Goal: Task Accomplishment & Management: Use online tool/utility

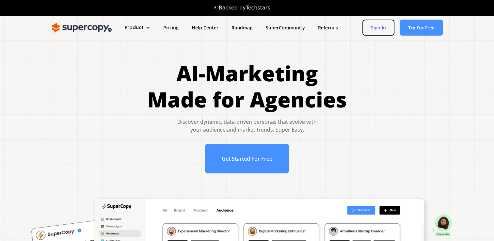
drag, startPoint x: 386, startPoint y: 28, endPoint x: 386, endPoint y: 34, distance: 6.5
click at [386, 28] on link "Sign In" at bounding box center [378, 28] width 32 height 16
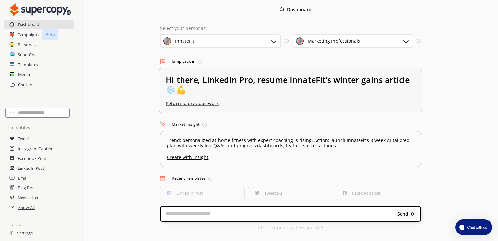
click at [231, 81] on h2 "Hi there, LinkedIn Pro, resume InnateFit’s winter gains article ❄️💪" at bounding box center [291, 88] width 250 height 26
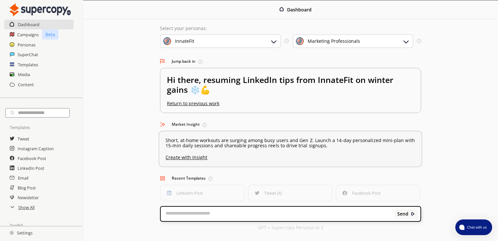
click at [192, 158] on u "Create with Insight" at bounding box center [291, 155] width 250 height 8
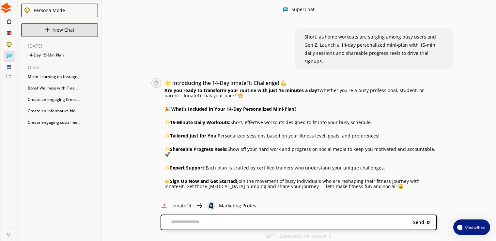
click at [49, 30] on img at bounding box center [47, 29] width 5 height 5
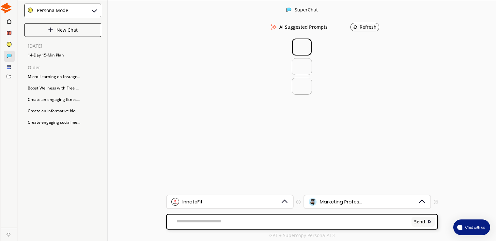
click at [297, 47] on div at bounding box center [302, 46] width 20 height 17
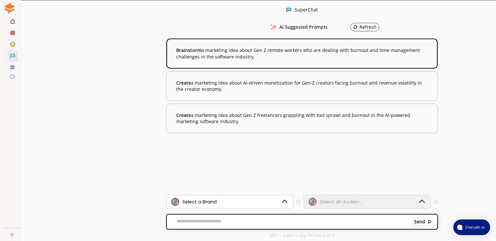
click at [411, 56] on b "Brainstorm a marketing idea about Gen Z remote workers who are dealing with bur…" at bounding box center [302, 53] width 252 height 13
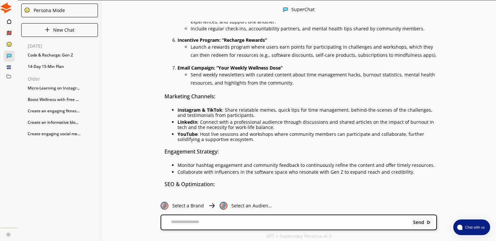
scroll to position [300, 0]
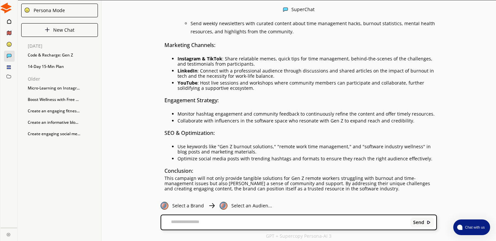
click at [238, 222] on textarea at bounding box center [284, 222] width 247 height 7
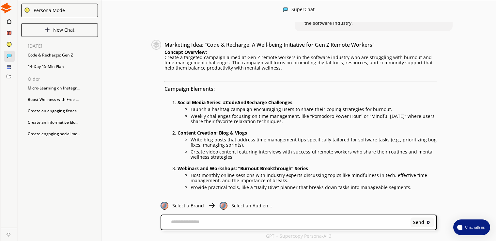
scroll to position [0, 0]
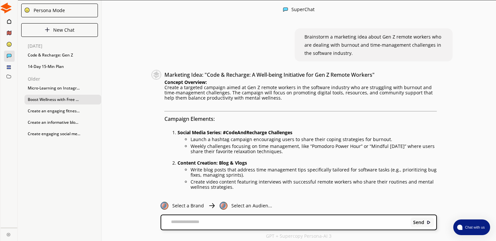
click at [70, 101] on div "Boost Wellness with Free ..." at bounding box center [62, 100] width 77 height 10
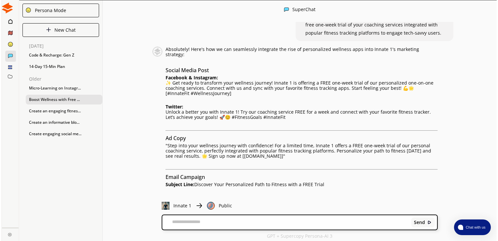
scroll to position [15, 0]
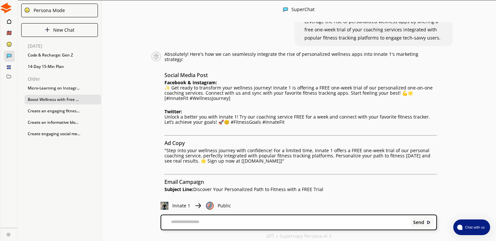
click at [9, 76] on icon at bounding box center [9, 76] width 4 height 3
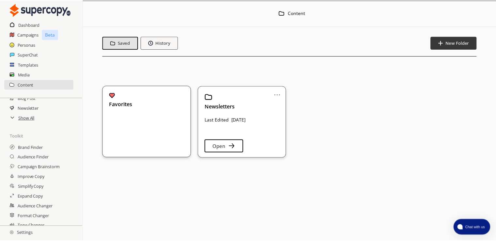
scroll to position [95, 0]
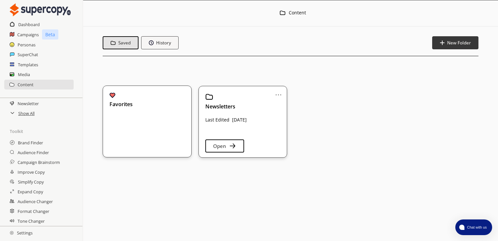
click at [25, 235] on h2 "Settings" at bounding box center [21, 232] width 42 height 13
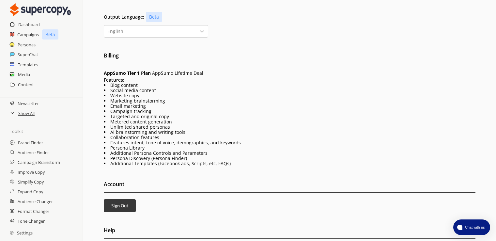
scroll to position [128, 0]
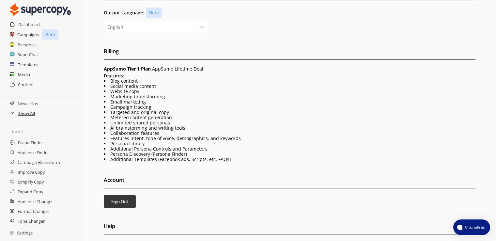
click at [20, 114] on h2 "Show All" at bounding box center [26, 113] width 17 height 10
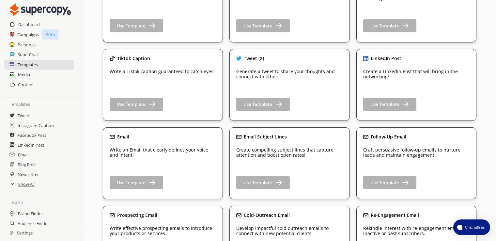
scroll to position [23, 0]
click at [23, 186] on h2 "Show All" at bounding box center [26, 185] width 17 height 10
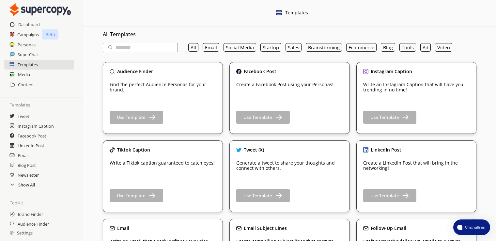
click at [32, 186] on h2 "Show All" at bounding box center [26, 185] width 17 height 10
click at [25, 185] on h2 "Show All" at bounding box center [26, 185] width 17 height 10
click at [28, 185] on h2 "Show All" at bounding box center [26, 185] width 17 height 10
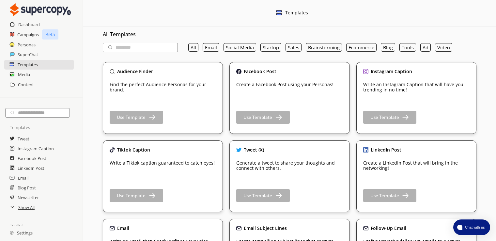
click at [33, 75] on div "Media" at bounding box center [41, 74] width 83 height 10
click at [27, 74] on h2 "Media" at bounding box center [24, 74] width 12 height 10
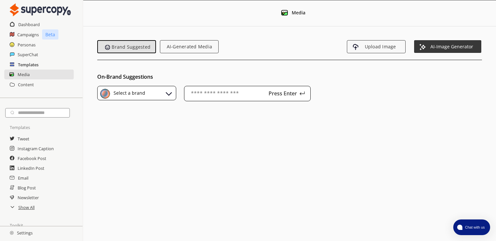
click at [31, 61] on h2 "Templates" at bounding box center [28, 65] width 21 height 10
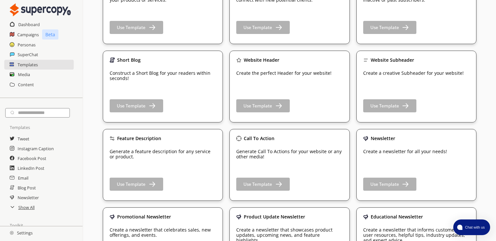
scroll to position [324, 0]
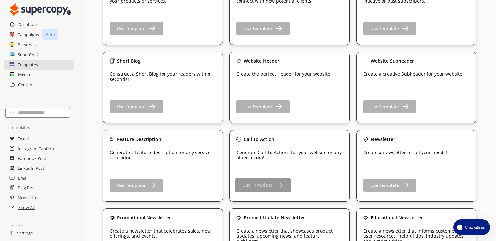
click at [254, 185] on b "Use Template" at bounding box center [257, 185] width 30 height 6
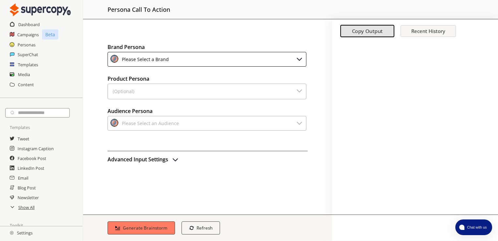
click at [301, 54] on div "Please Select a Brand" at bounding box center [207, 59] width 199 height 15
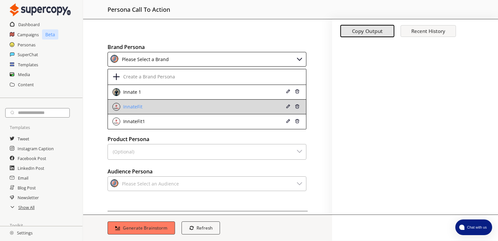
click at [217, 108] on div "InnateFit" at bounding box center [190, 107] width 155 height 8
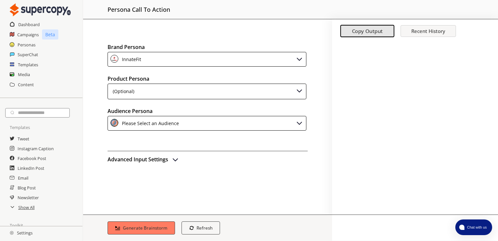
click at [235, 93] on div "(Optional)" at bounding box center [207, 92] width 199 height 16
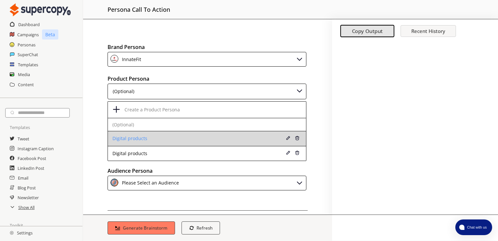
click at [174, 138] on div "Digital products" at bounding box center [190, 138] width 155 height 5
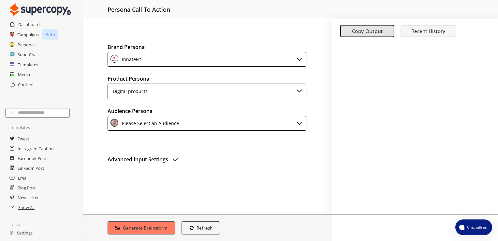
click at [175, 122] on div "Please Select an Audience" at bounding box center [149, 123] width 59 height 9
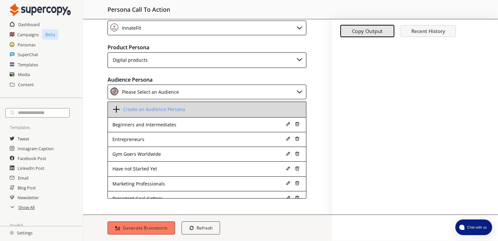
click at [120, 107] on img at bounding box center [117, 109] width 8 height 8
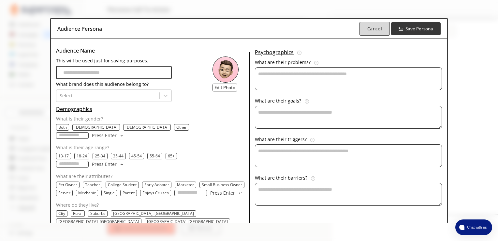
click at [384, 24] on button "Cancel" at bounding box center [374, 29] width 30 height 14
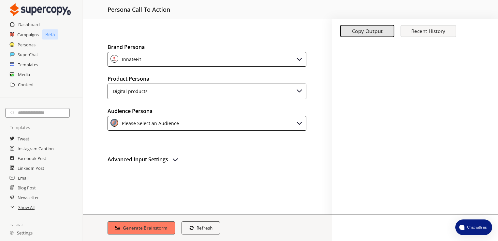
click at [193, 120] on div "Please Select an Audience" at bounding box center [207, 123] width 199 height 15
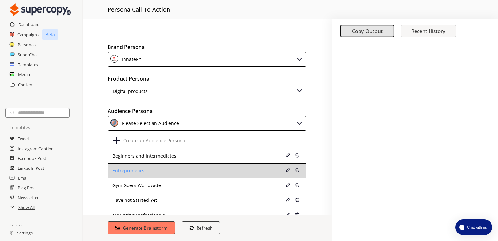
scroll to position [6, 0]
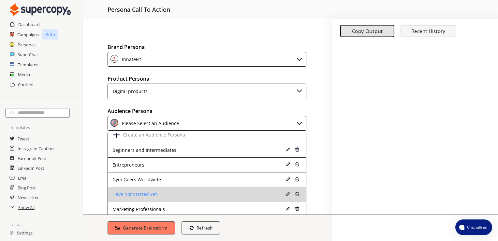
click at [209, 190] on li "Have not Started Yet" at bounding box center [207, 194] width 198 height 15
click at [201, 192] on div "Have not Started Yet" at bounding box center [190, 193] width 155 height 5
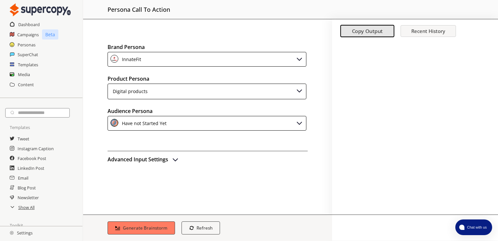
click at [173, 159] on img "advanced-inputs" at bounding box center [176, 159] width 8 height 8
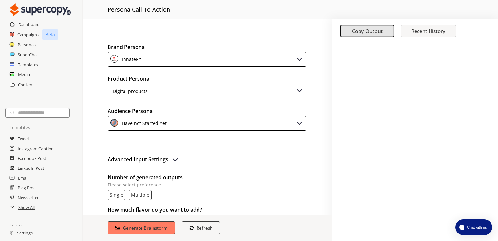
scroll to position [37, 0]
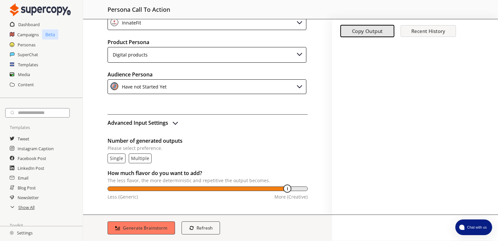
click at [136, 156] on p "multiple" at bounding box center [140, 158] width 18 height 5
click at [131, 225] on b "Generate Brainstorm" at bounding box center [145, 227] width 47 height 6
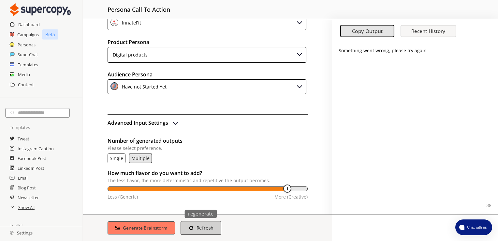
click at [202, 229] on b "Refresh" at bounding box center [204, 227] width 17 height 6
click at [112, 158] on p "single" at bounding box center [116, 158] width 13 height 5
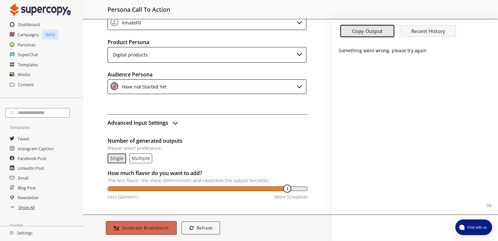
click at [147, 229] on b "Generate Brainstorm" at bounding box center [145, 227] width 47 height 6
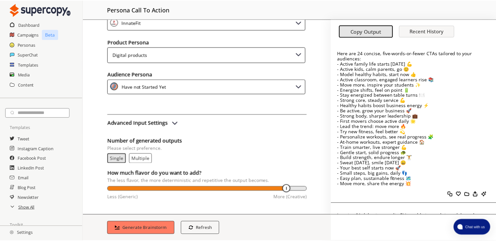
scroll to position [0, 0]
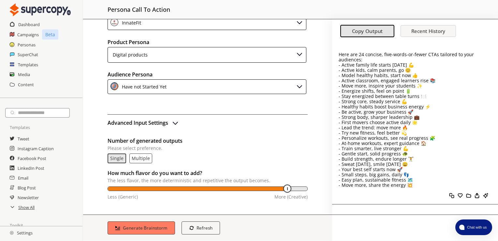
click at [457, 194] on div at bounding box center [415, 195] width 166 height 18
click at [458, 194] on div at bounding box center [415, 195] width 166 height 18
click at [482, 195] on div at bounding box center [415, 195] width 166 height 18
click at [483, 195] on div at bounding box center [415, 195] width 166 height 18
click at [296, 83] on img at bounding box center [300, 86] width 8 height 8
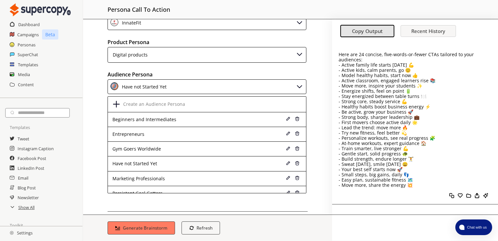
click at [301, 84] on div "Have not Started Yet" at bounding box center [207, 86] width 199 height 15
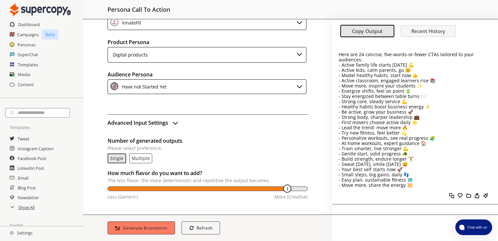
click at [25, 231] on h2 "Settings" at bounding box center [21, 232] width 42 height 13
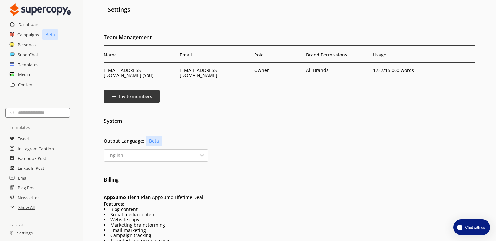
scroll to position [128, 0]
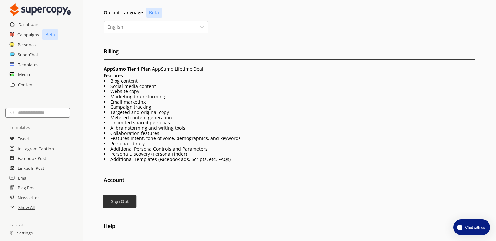
click at [119, 194] on button "Sign Out" at bounding box center [120, 201] width 34 height 14
